Goal: Task Accomplishment & Management: Use online tool/utility

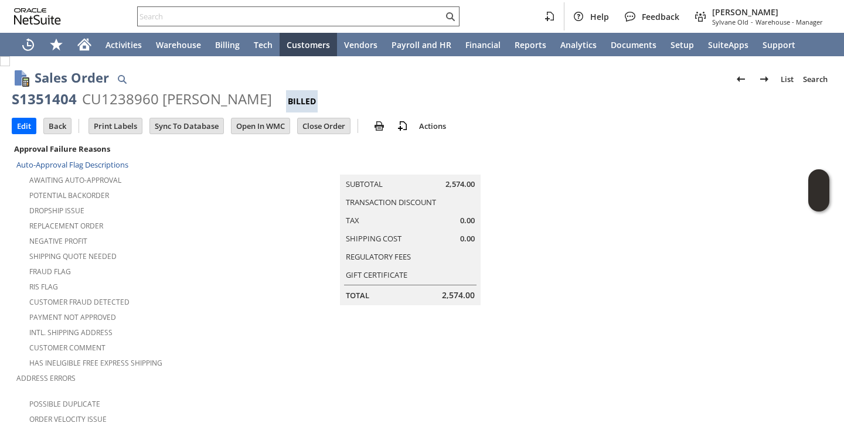
scroll to position [514, 0]
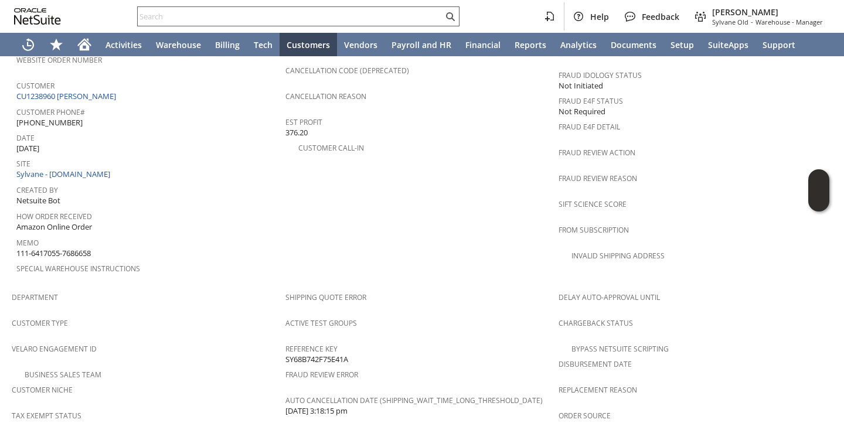
click at [314, 20] on input "text" at bounding box center [290, 16] width 305 height 14
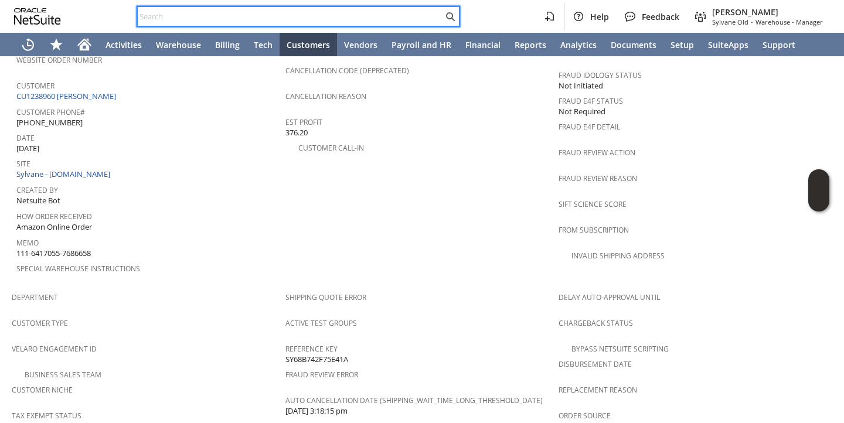
click at [314, 20] on input "text" at bounding box center [290, 16] width 305 height 14
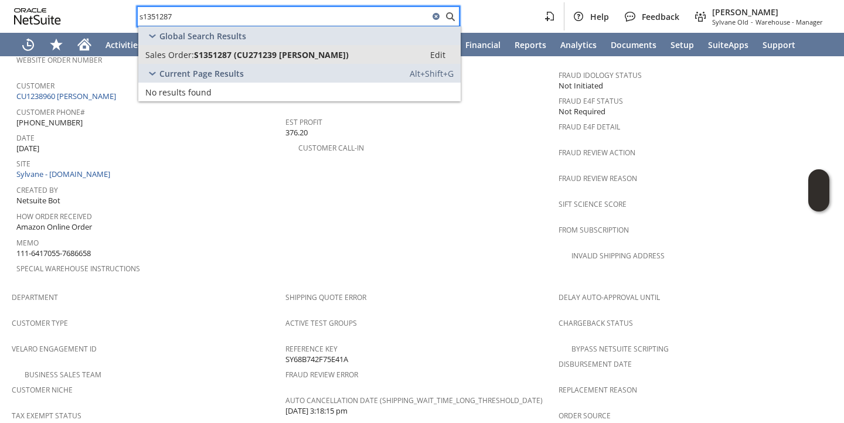
type input "s1351287"
click at [275, 53] on span "S1351287 (CU271239 Joandrew D Cousins)" at bounding box center [271, 54] width 155 height 11
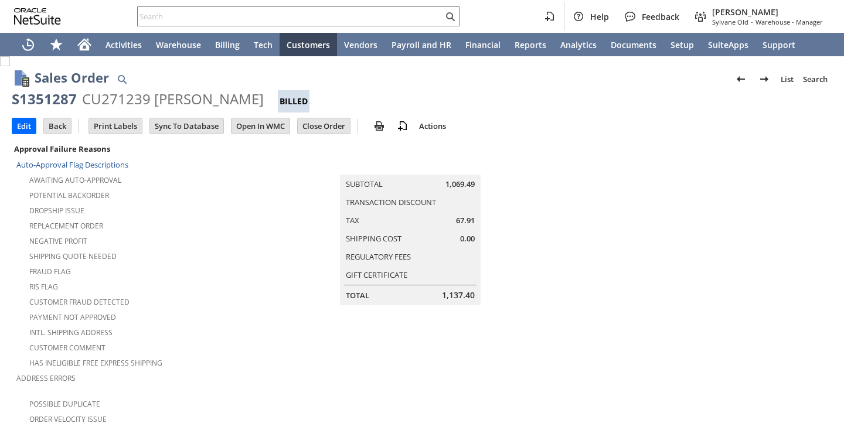
click at [277, 216] on td "Summary Subtotal 1,069.49 Transaction Discount Tax 67.91 Shipping Cost 0.00 Reg…" at bounding box center [422, 223] width 326 height 164
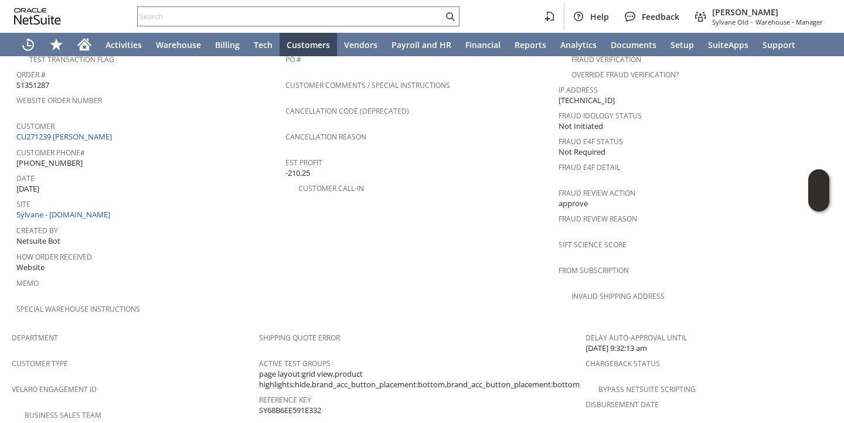
scroll to position [470, 0]
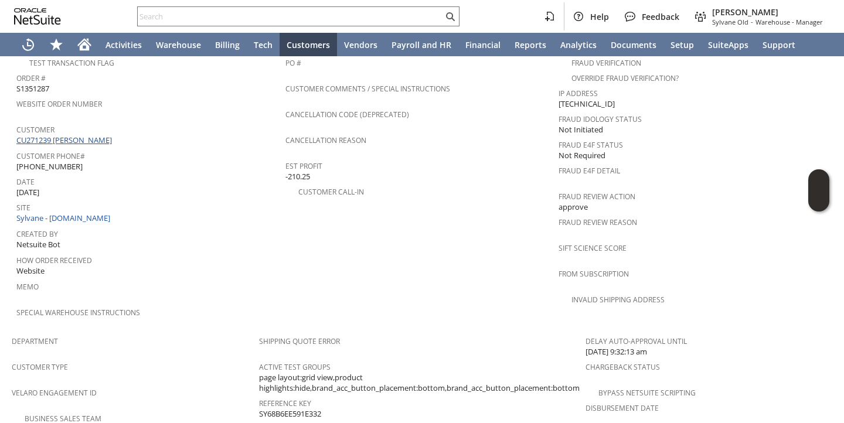
click at [108, 135] on link "CU271239 [PERSON_NAME]" at bounding box center [65, 140] width 98 height 11
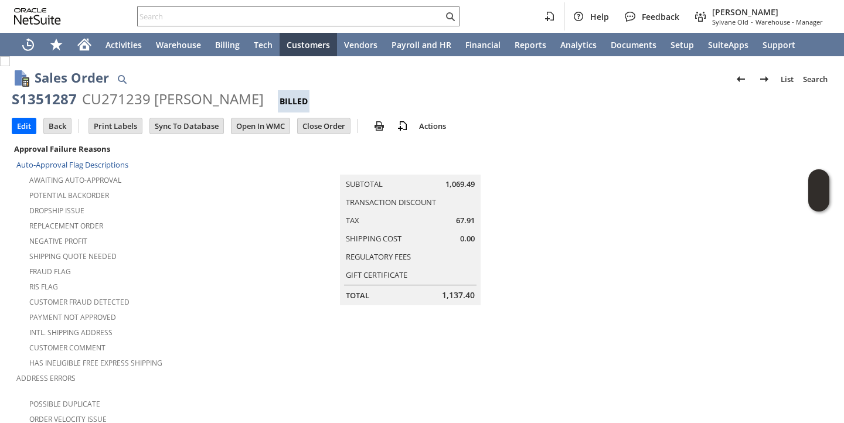
click at [68, 96] on div "S1351287" at bounding box center [44, 99] width 65 height 19
copy div "S1351287"
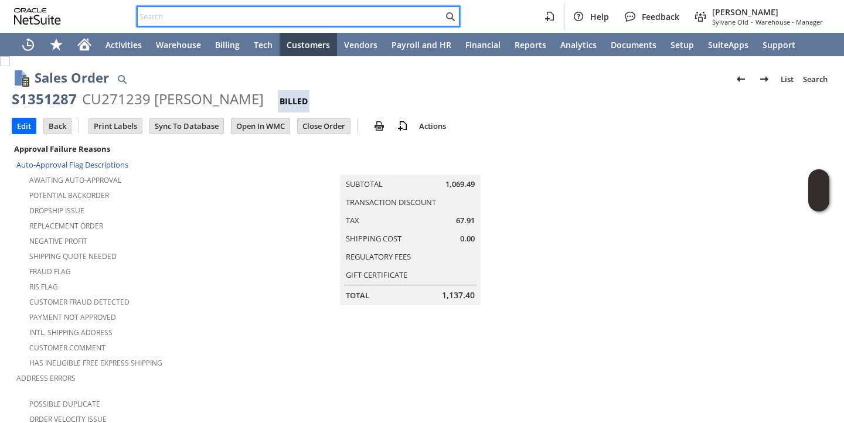
click at [322, 16] on input "text" at bounding box center [290, 16] width 305 height 14
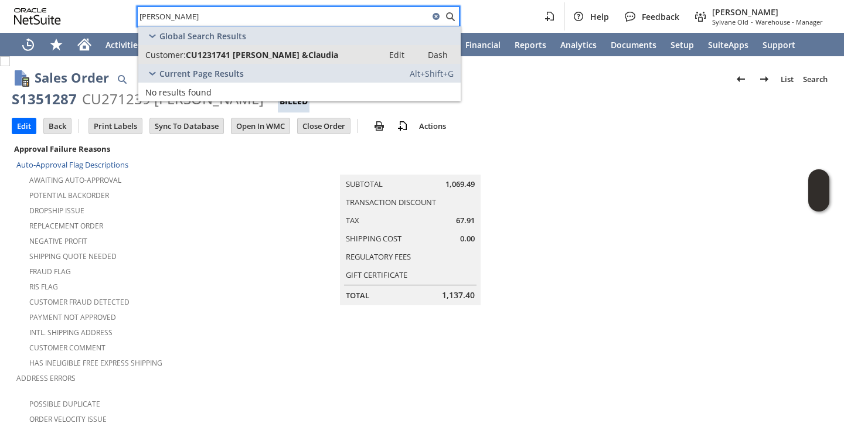
type input "marvin claudia"
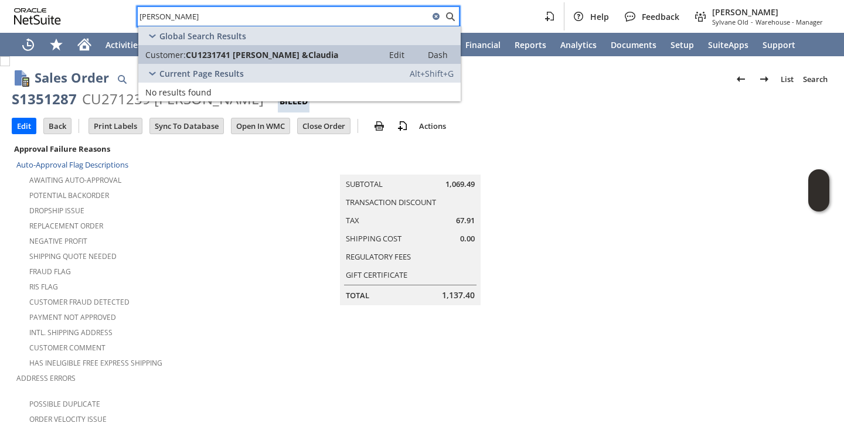
click at [268, 57] on span "CU1231741 Marvin &Claudia" at bounding box center [262, 54] width 152 height 11
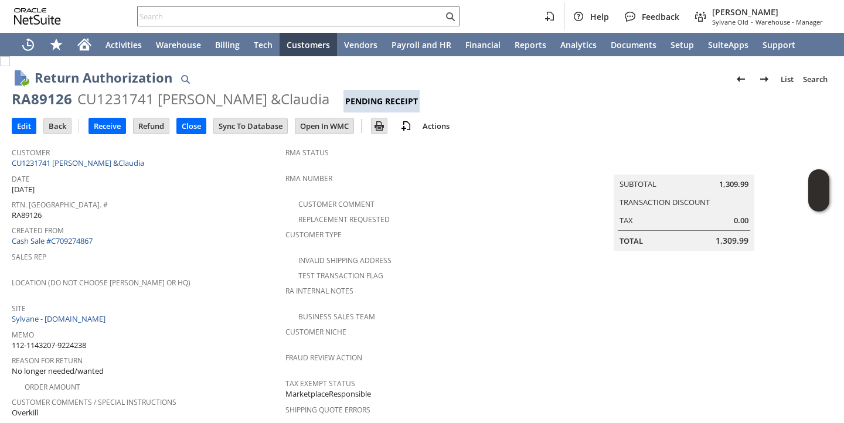
click at [212, 236] on div "Created From Cash Sale #C709274867" at bounding box center [146, 234] width 268 height 25
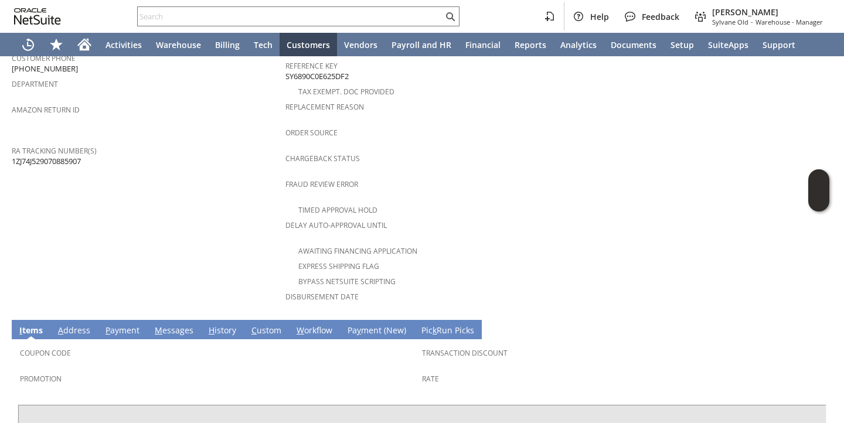
scroll to position [496, 0]
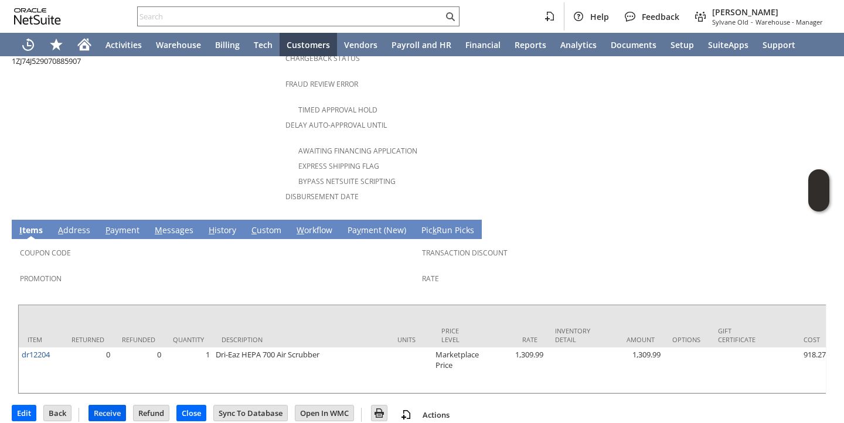
click at [108, 406] on input "Receive" at bounding box center [107, 413] width 36 height 15
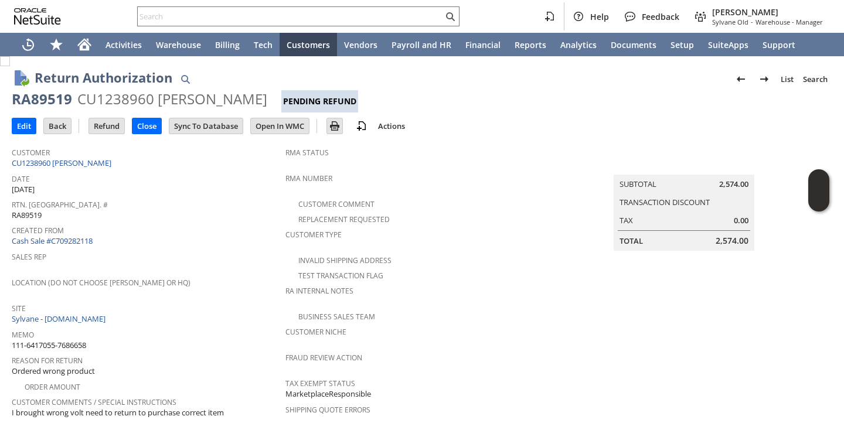
click at [28, 213] on span "RA89519" at bounding box center [27, 215] width 30 height 11
copy span "RA89519"
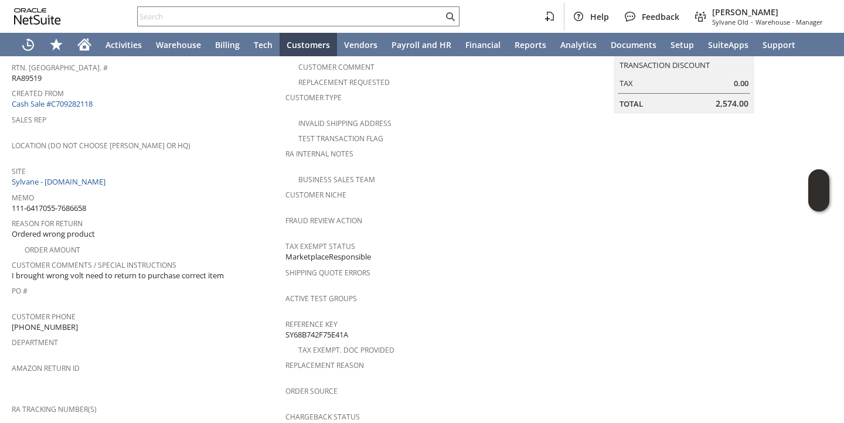
scroll to position [135, 0]
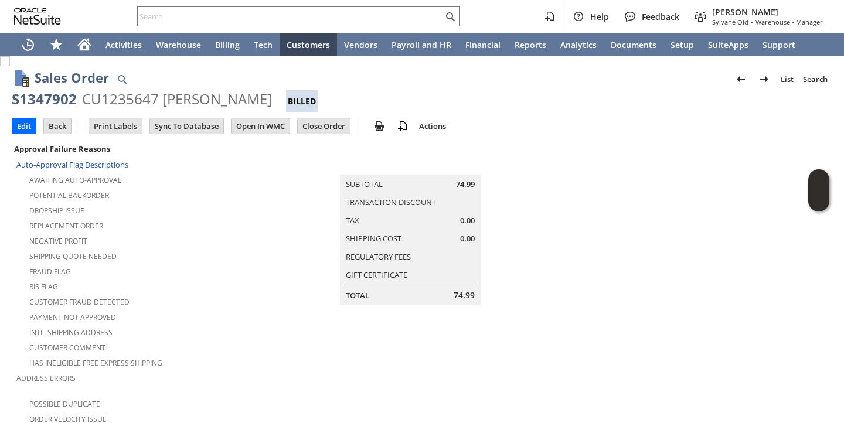
click at [256, 226] on div "Replacement Order" at bounding box center [150, 224] width 269 height 14
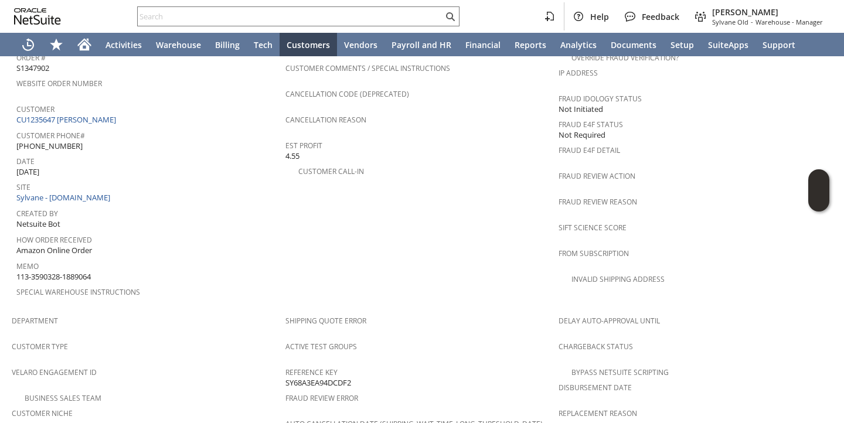
scroll to position [490, 0]
click at [86, 115] on link "CU1235647 Clara Rippy" at bounding box center [67, 120] width 103 height 11
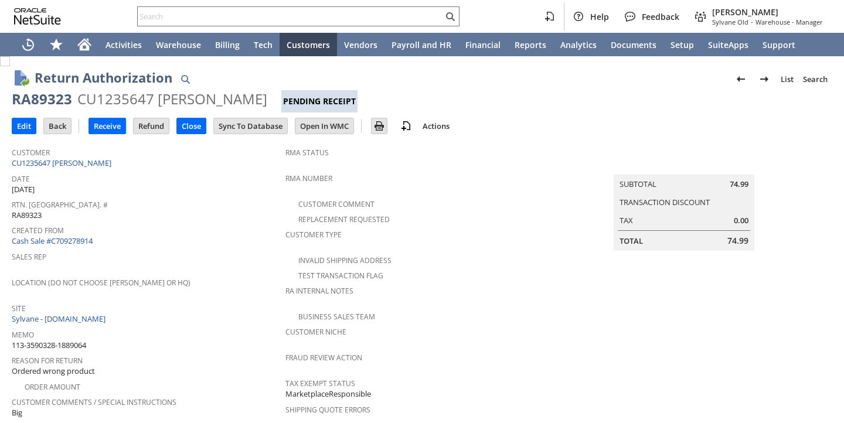
click at [199, 200] on span "Rtn. [GEOGRAPHIC_DATA]. #" at bounding box center [146, 202] width 268 height 13
click at [101, 121] on input "Receive" at bounding box center [107, 125] width 36 height 15
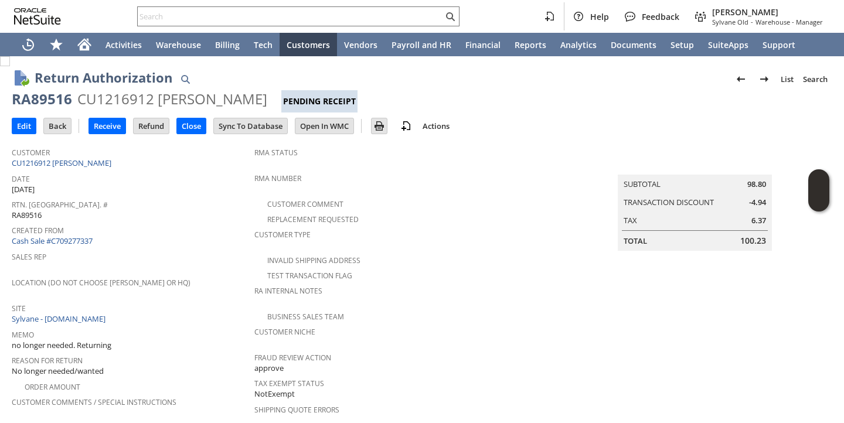
click at [183, 231] on span "Created From" at bounding box center [130, 228] width 237 height 13
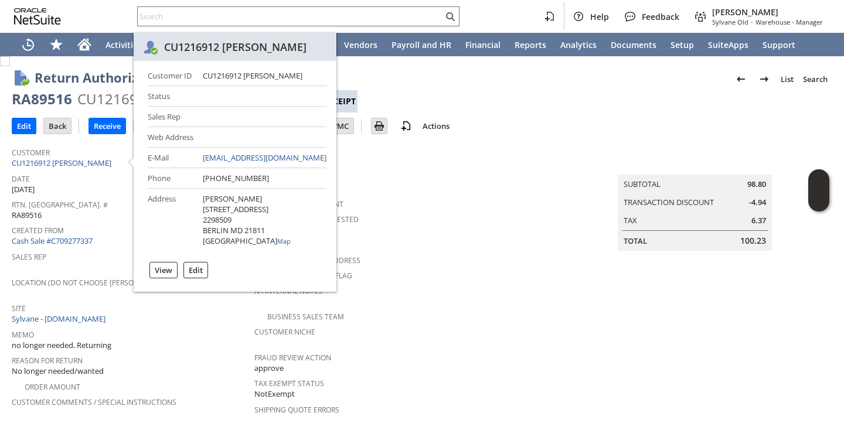
click at [452, 226] on span "Customer Type" at bounding box center [414, 232] width 321 height 13
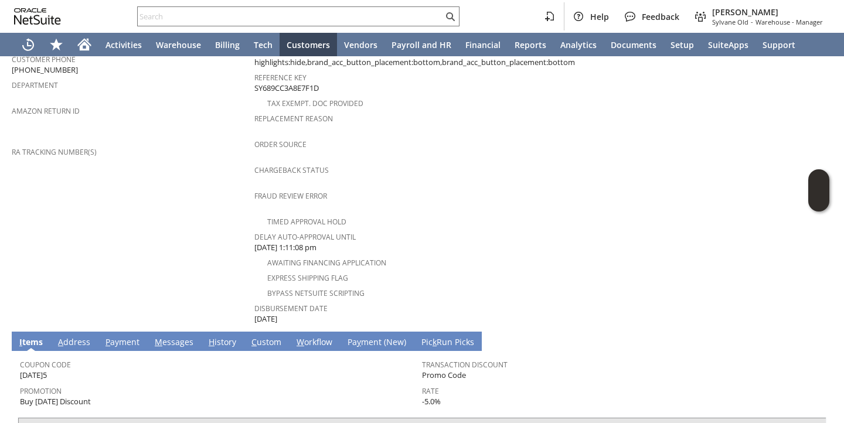
scroll to position [531, 0]
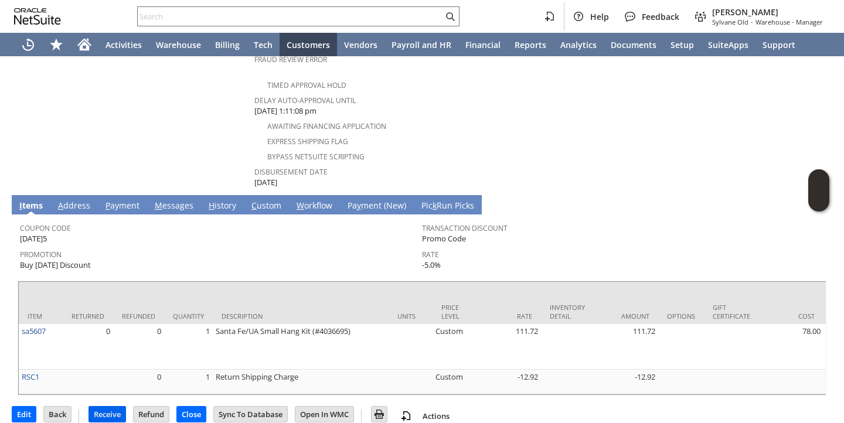
click at [108, 407] on input "Receive" at bounding box center [107, 414] width 36 height 15
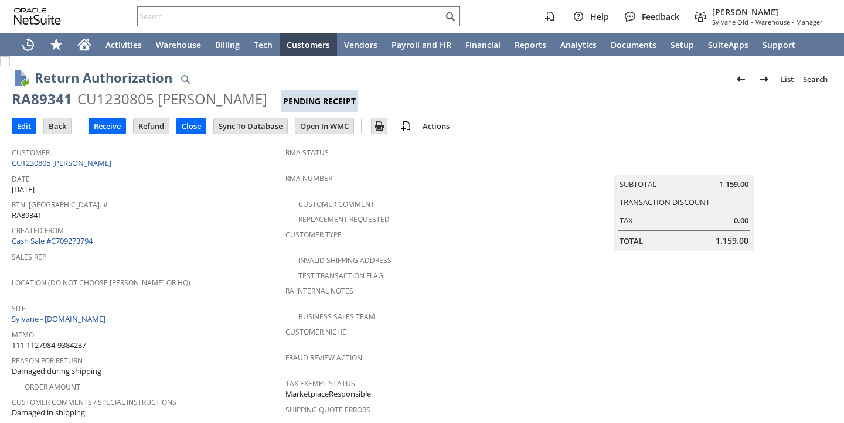
click at [241, 264] on div "Sales Rep" at bounding box center [146, 260] width 268 height 25
click at [113, 120] on input "Receive" at bounding box center [107, 125] width 36 height 15
click at [70, 164] on link "CU1230805 [PERSON_NAME]" at bounding box center [63, 163] width 103 height 11
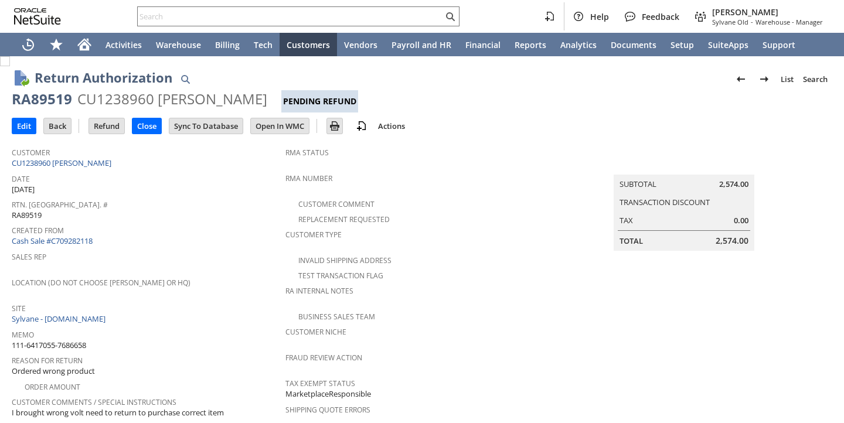
click at [214, 300] on span "Site" at bounding box center [146, 306] width 268 height 13
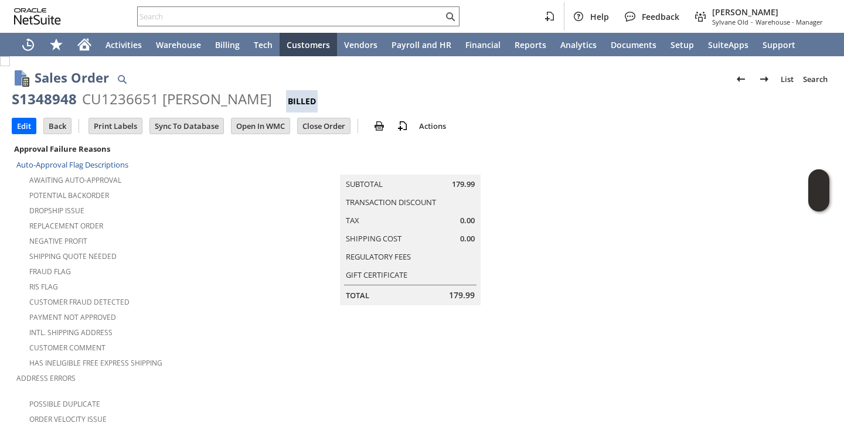
click at [248, 226] on div "Replacement Order" at bounding box center [150, 224] width 269 height 14
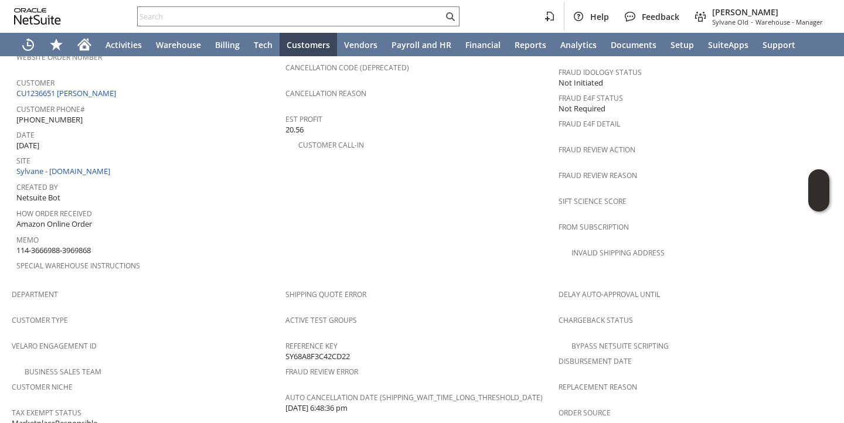
scroll to position [502, 0]
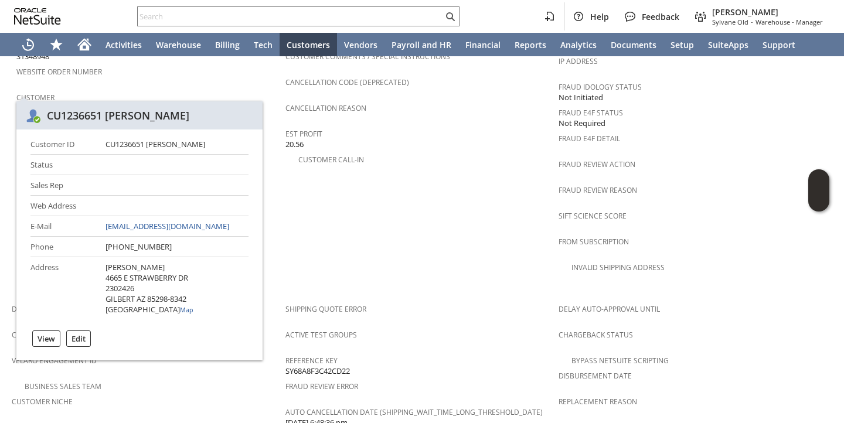
click at [378, 170] on td "PO # Customer Comments / Special Instructions Cancellation Code (deprecated) Ca…" at bounding box center [422, 158] width 274 height 278
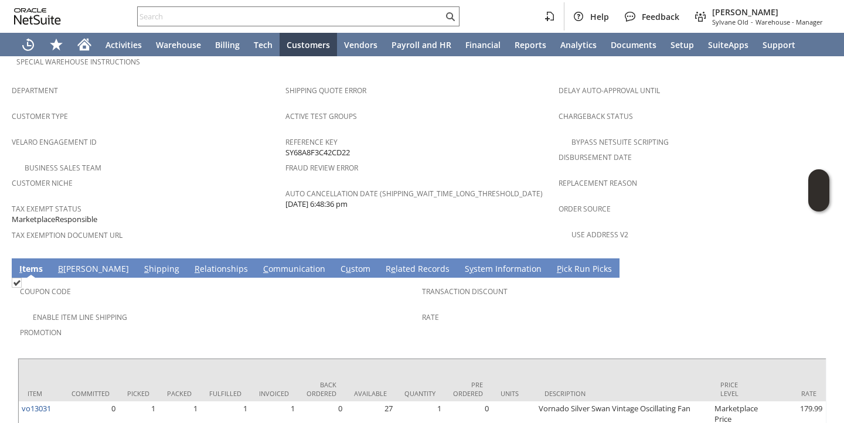
scroll to position [774, 0]
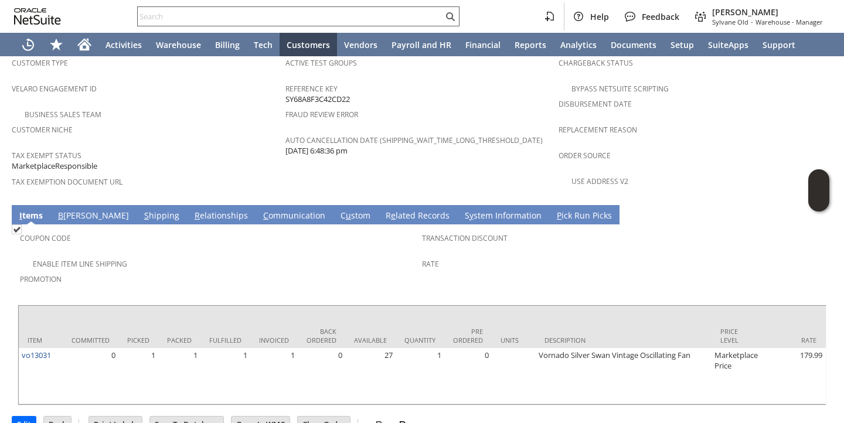
click at [319, 18] on input "text" at bounding box center [290, 16] width 305 height 14
paste input "RA89600"
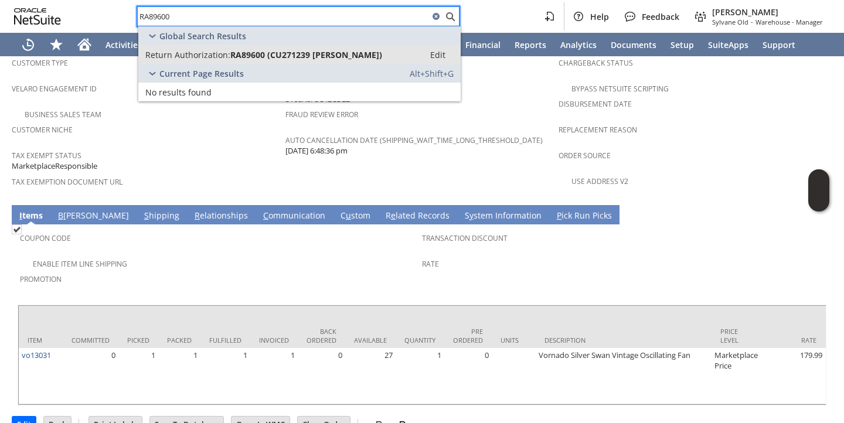
type input "RA89600"
click at [212, 57] on span "Return Authorization:" at bounding box center [187, 54] width 85 height 11
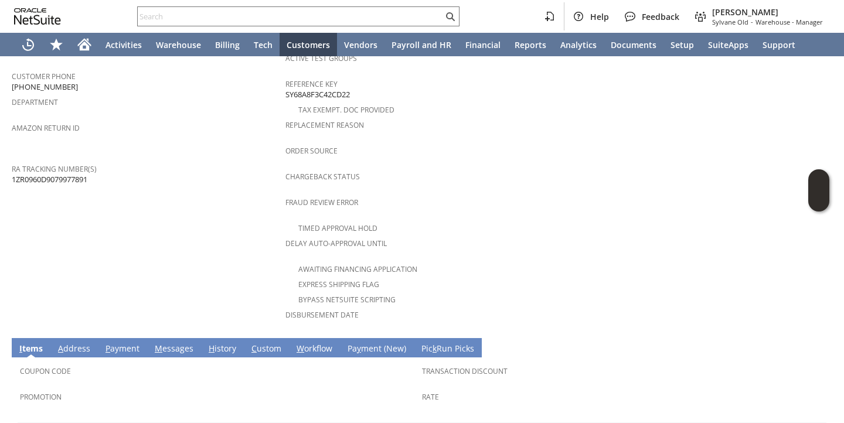
scroll to position [506, 0]
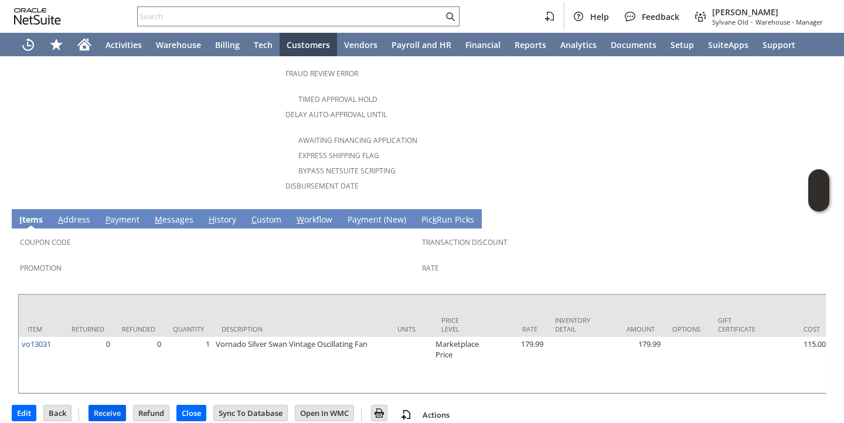
click at [108, 406] on input "Receive" at bounding box center [107, 413] width 36 height 15
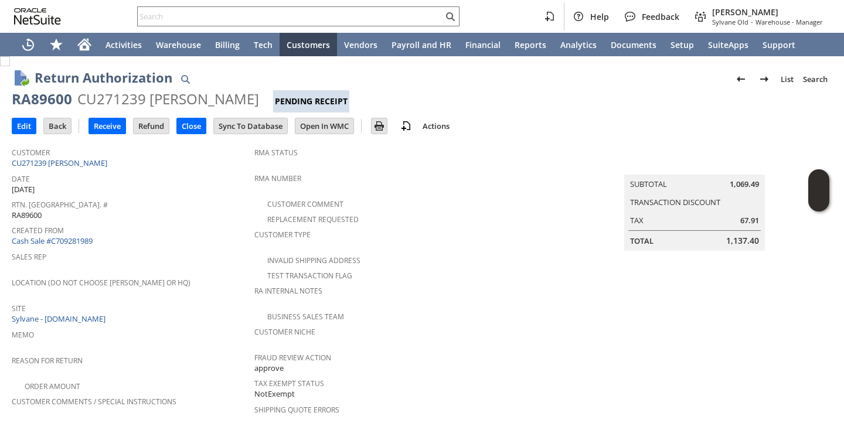
click at [205, 197] on span "Rtn. [GEOGRAPHIC_DATA]. #" at bounding box center [130, 202] width 237 height 13
click at [105, 125] on input "Receive" at bounding box center [107, 125] width 36 height 15
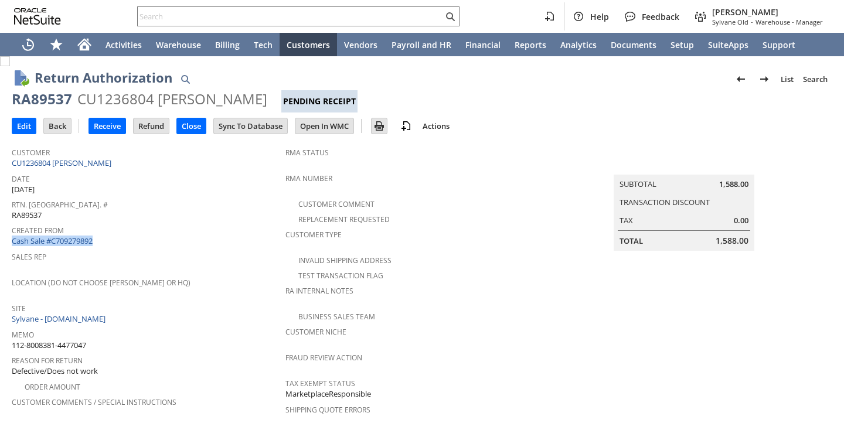
click at [259, 231] on div "Created From Cash Sale #C709279892" at bounding box center [146, 234] width 268 height 25
click at [105, 127] on input "Receive" at bounding box center [107, 125] width 36 height 15
